Goal: Transaction & Acquisition: Purchase product/service

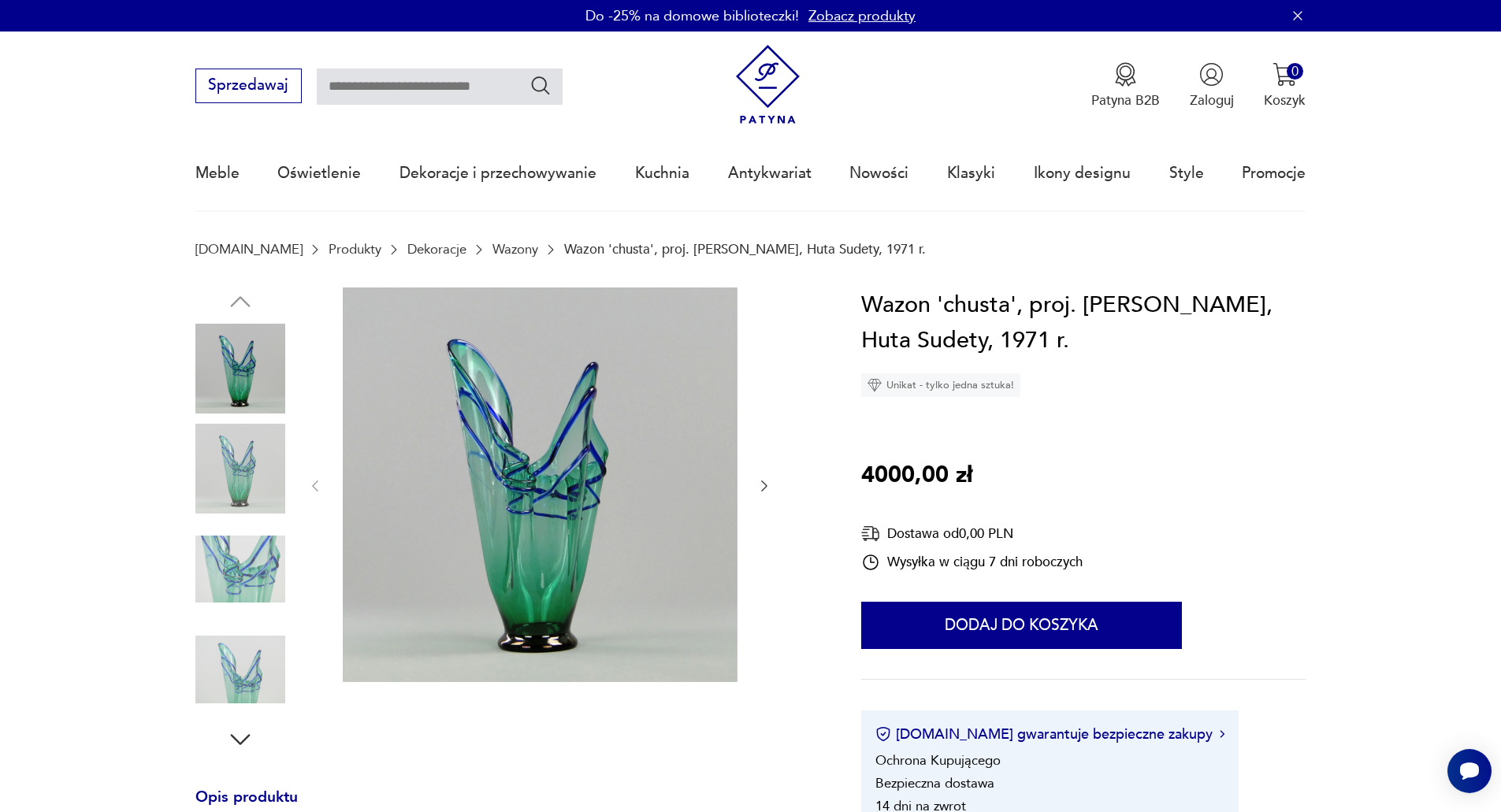
click at [259, 476] on img at bounding box center [241, 469] width 90 height 90
click at [242, 550] on img at bounding box center [241, 570] width 90 height 90
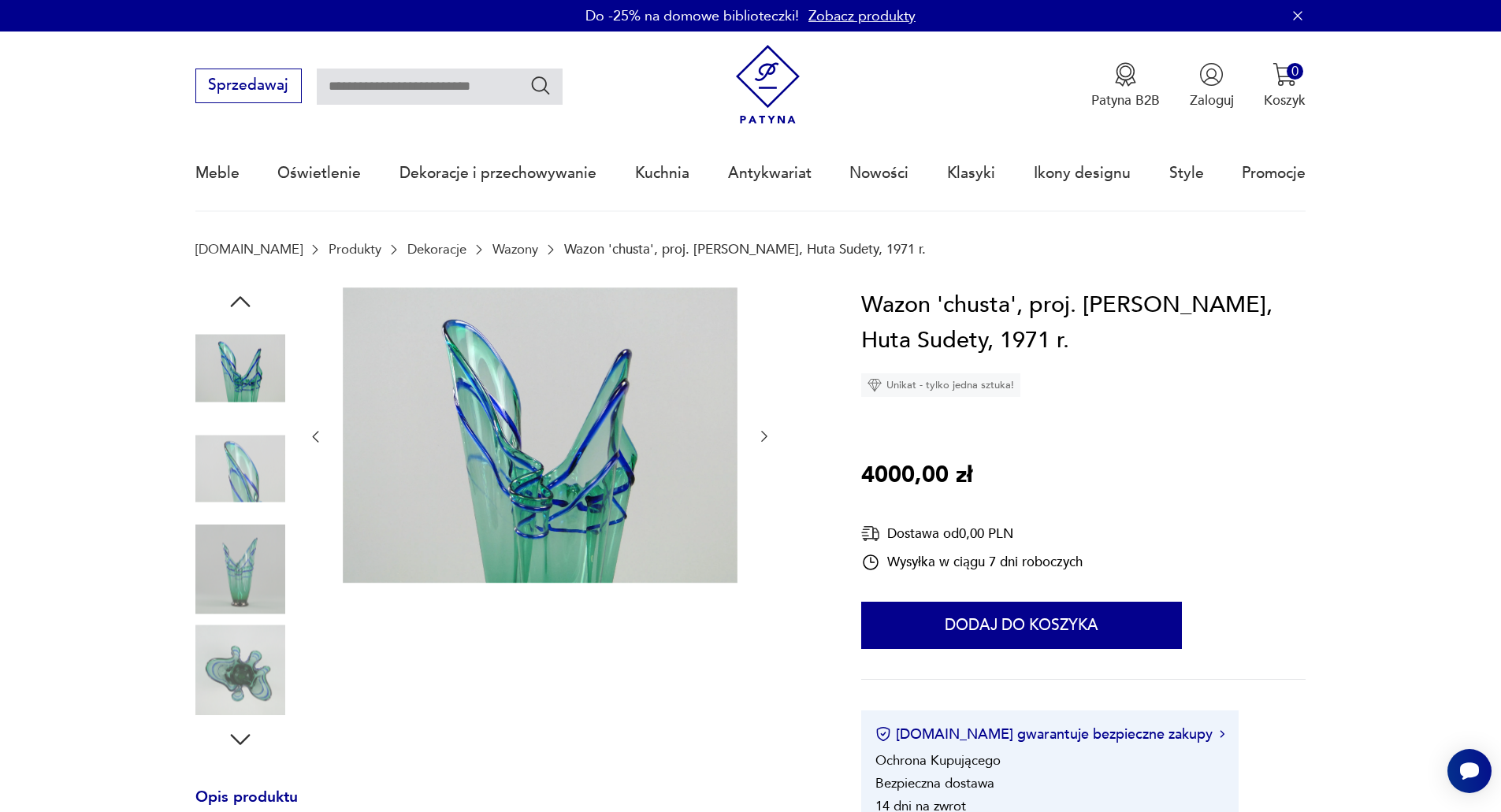
click at [239, 575] on img at bounding box center [241, 570] width 90 height 90
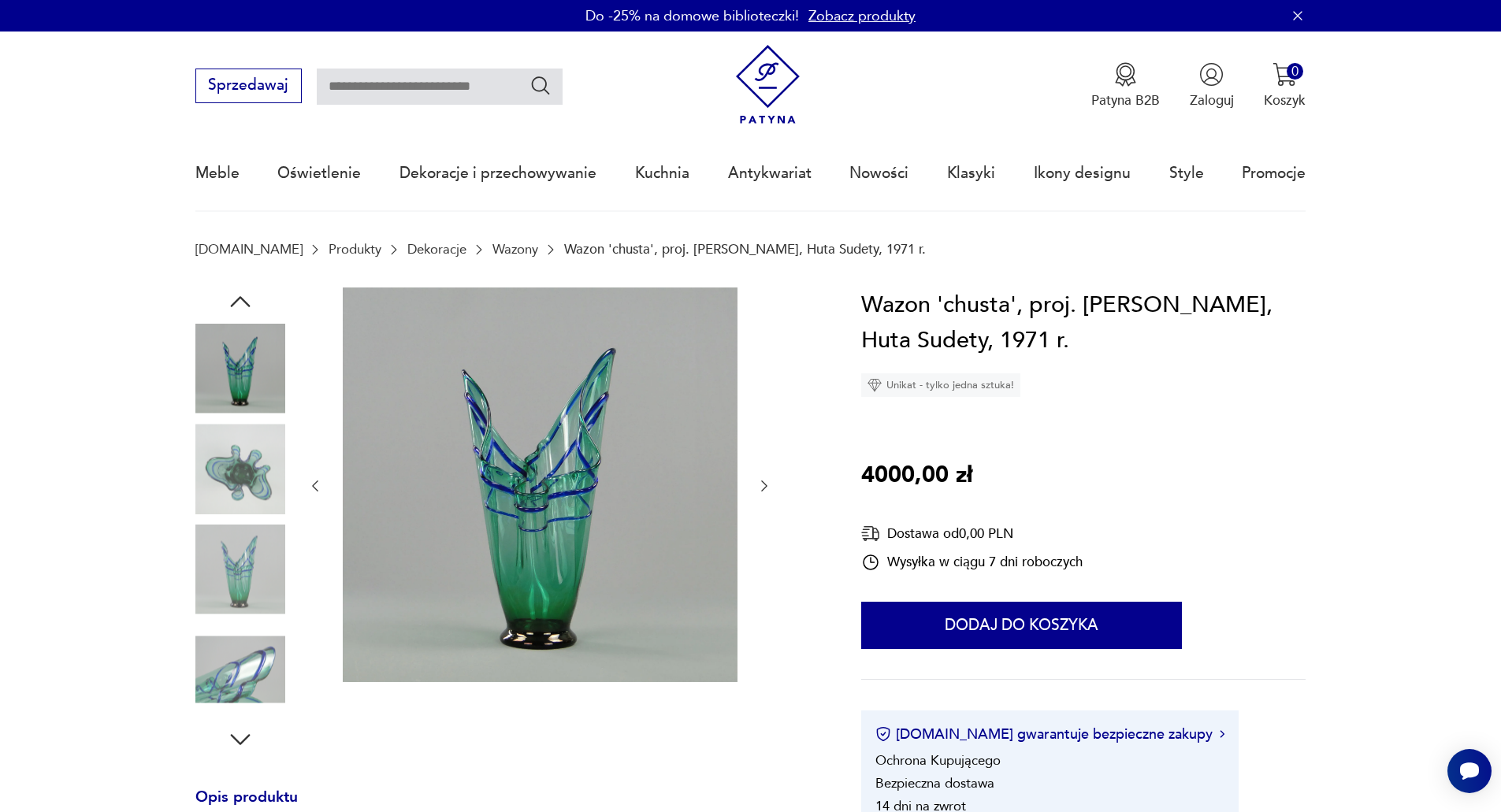
click at [237, 603] on img at bounding box center [241, 570] width 90 height 90
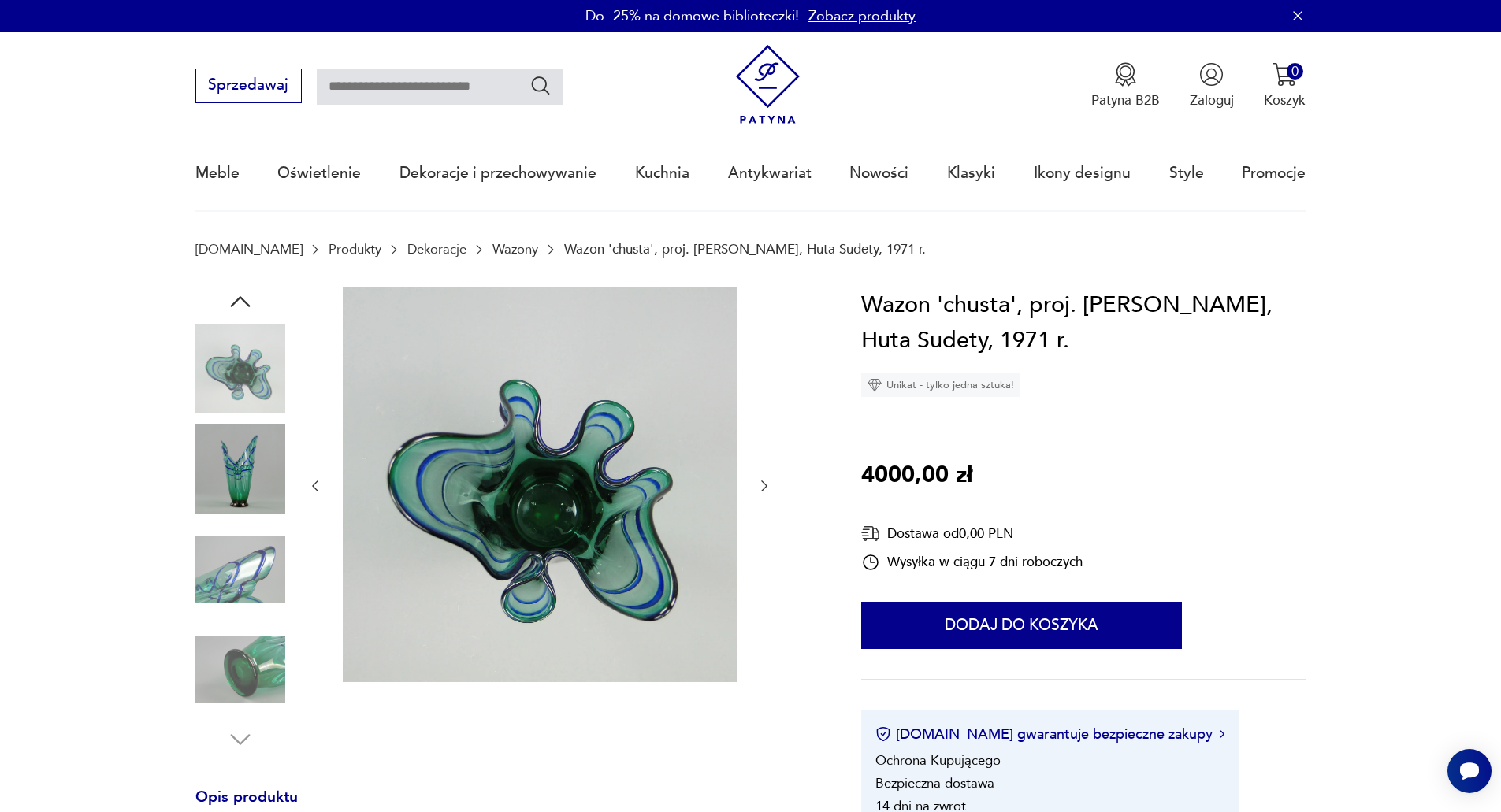
click at [246, 653] on img at bounding box center [241, 670] width 90 height 90
